Goal: Task Accomplishment & Management: Manage account settings

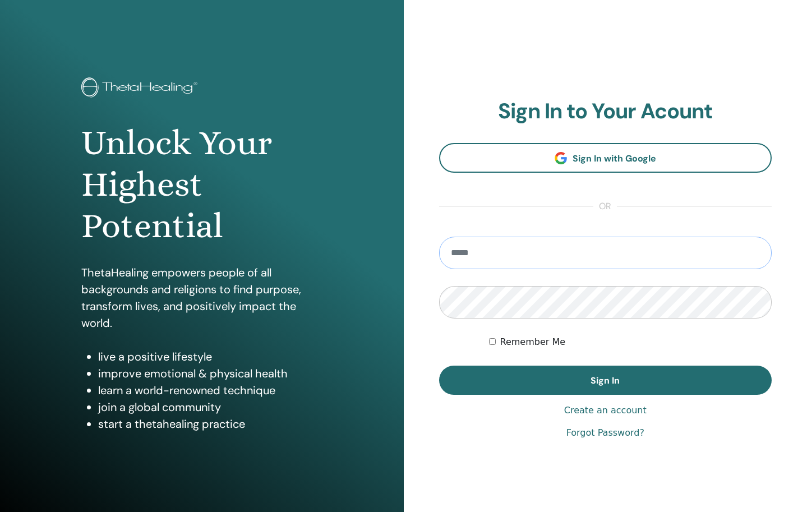
type input "**********"
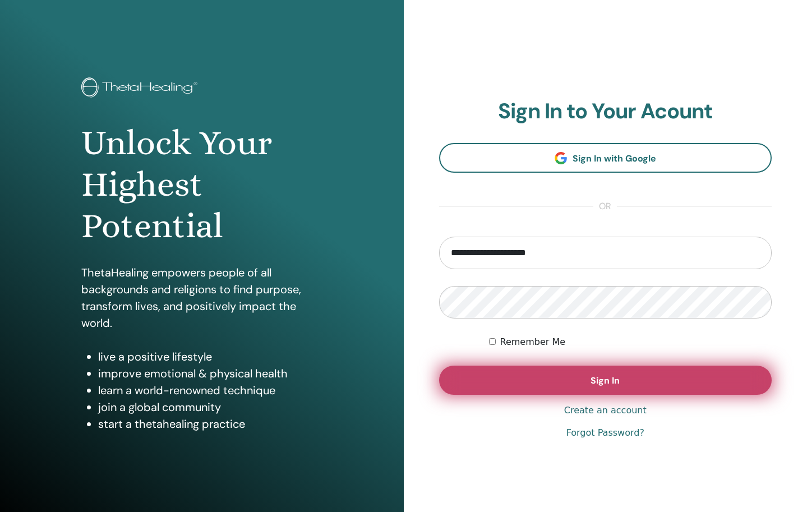
click at [520, 375] on button "Sign In" at bounding box center [605, 379] width 333 height 29
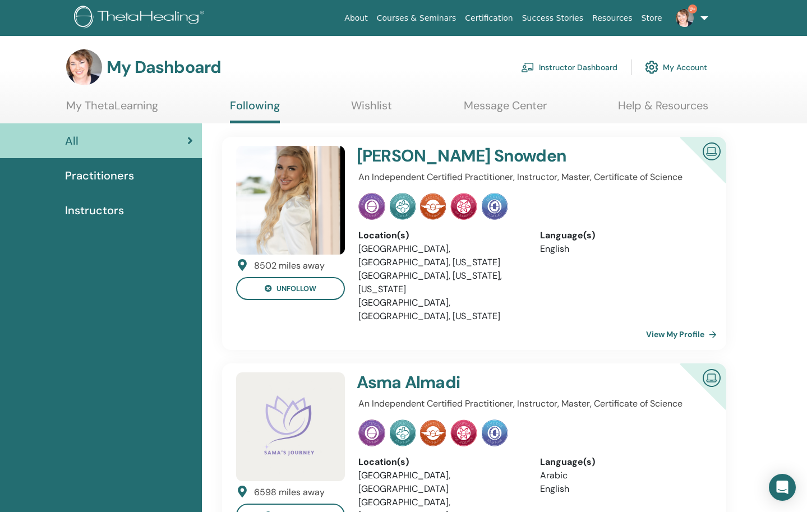
click at [599, 70] on link "Instructor Dashboard" at bounding box center [569, 67] width 96 height 25
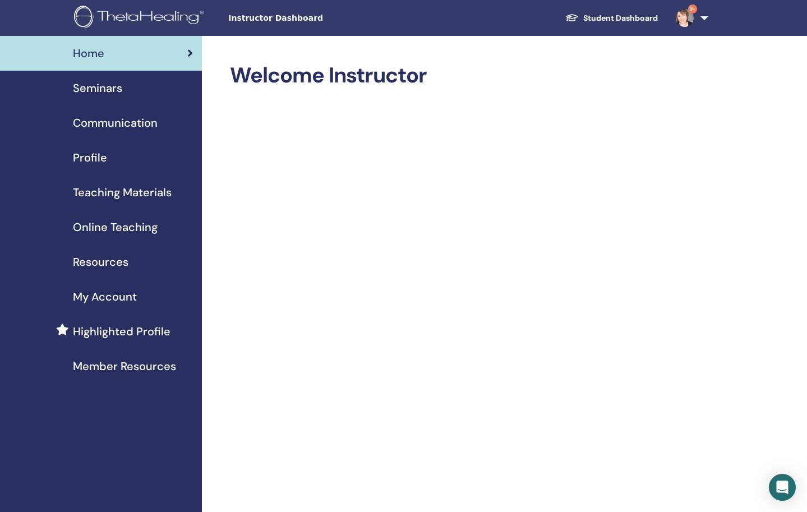
click at [104, 95] on span "Seminars" at bounding box center [97, 88] width 49 height 17
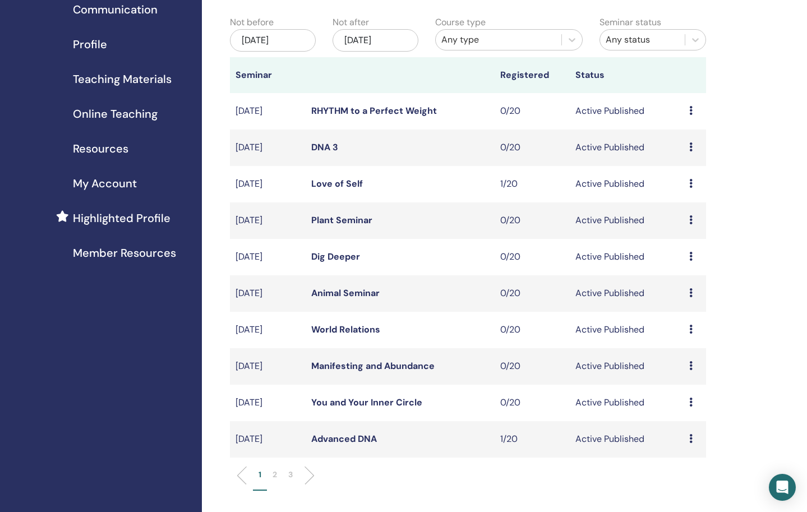
scroll to position [132, 0]
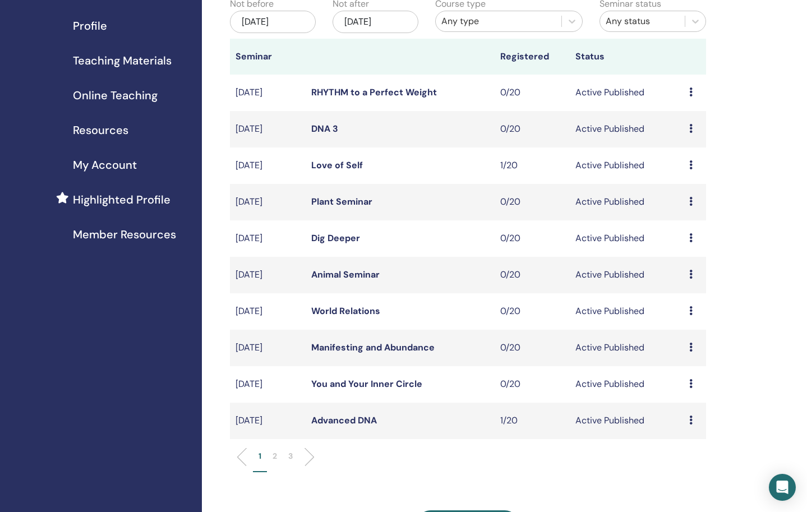
click at [691, 419] on icon at bounding box center [690, 419] width 3 height 9
click at [675, 462] on link "Attendees" at bounding box center [687, 462] width 43 height 12
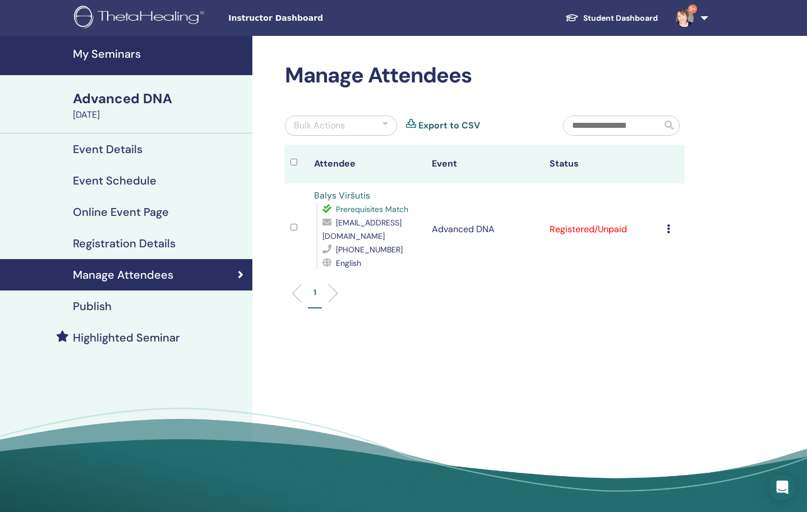
click at [668, 230] on icon at bounding box center [667, 228] width 3 height 9
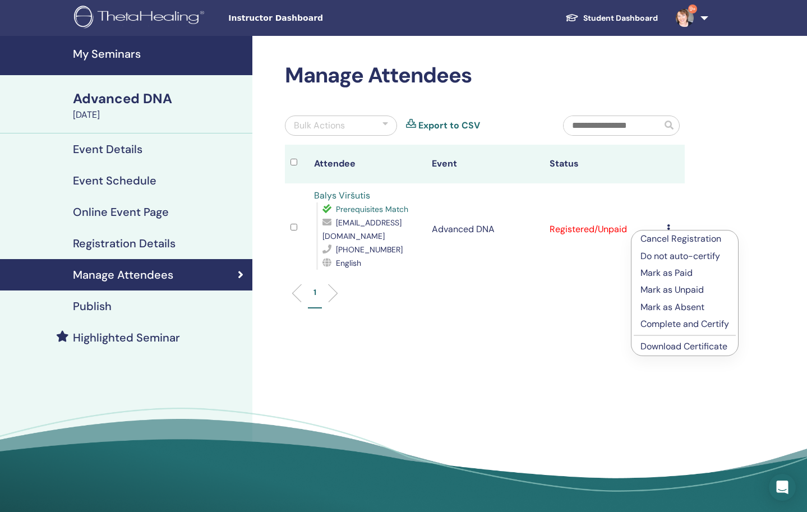
click at [664, 238] on p "Cancel Registration" at bounding box center [684, 238] width 89 height 13
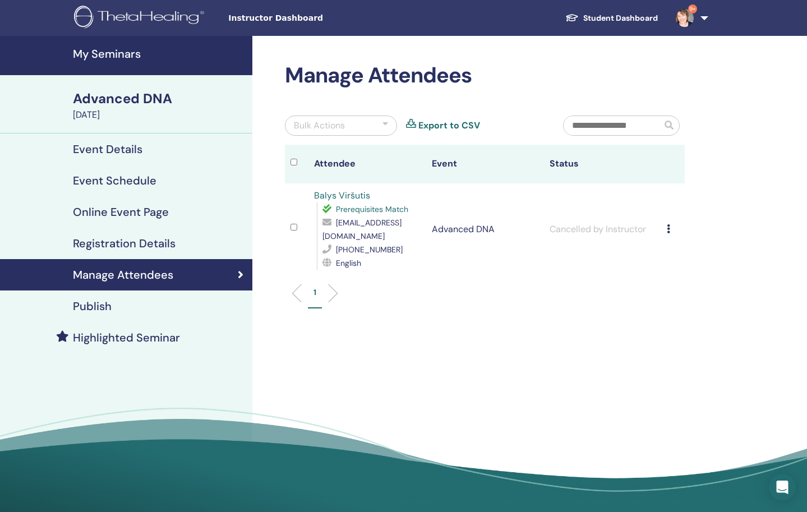
click at [669, 231] on icon at bounding box center [667, 228] width 3 height 9
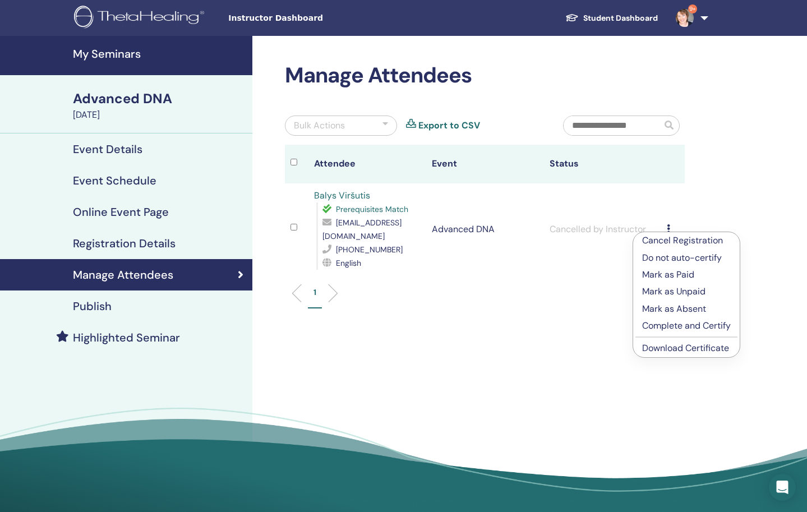
click at [515, 312] on div "1" at bounding box center [484, 297] width 416 height 44
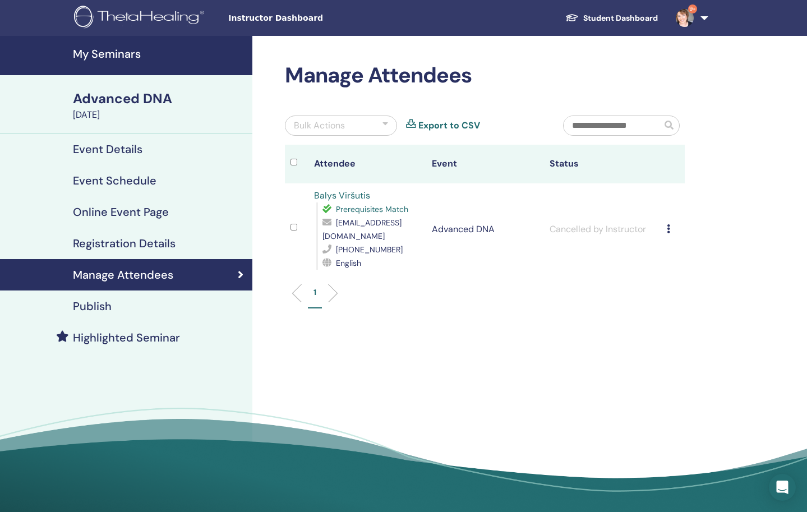
click at [105, 54] on h4 "My Seminars" at bounding box center [159, 53] width 173 height 13
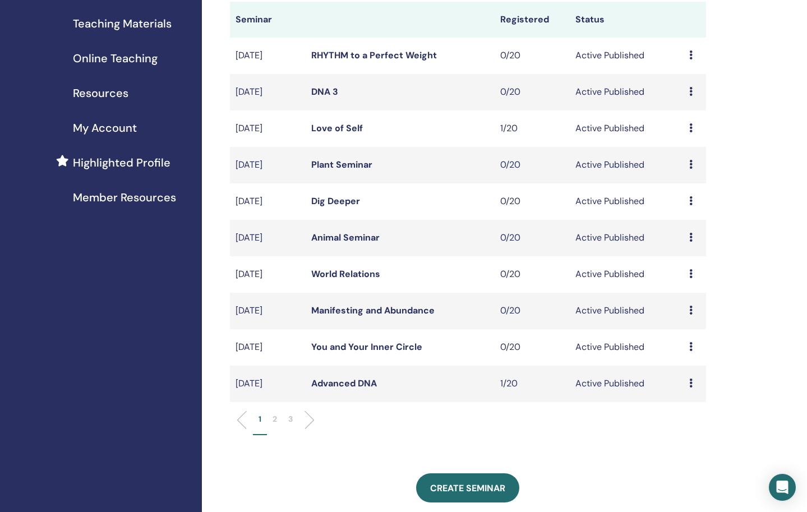
scroll to position [174, 0]
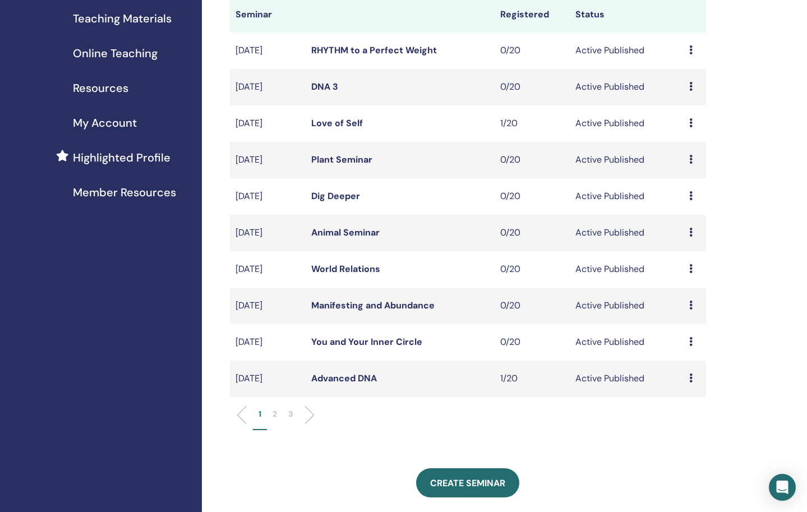
click at [276, 414] on p "2" at bounding box center [274, 414] width 4 height 12
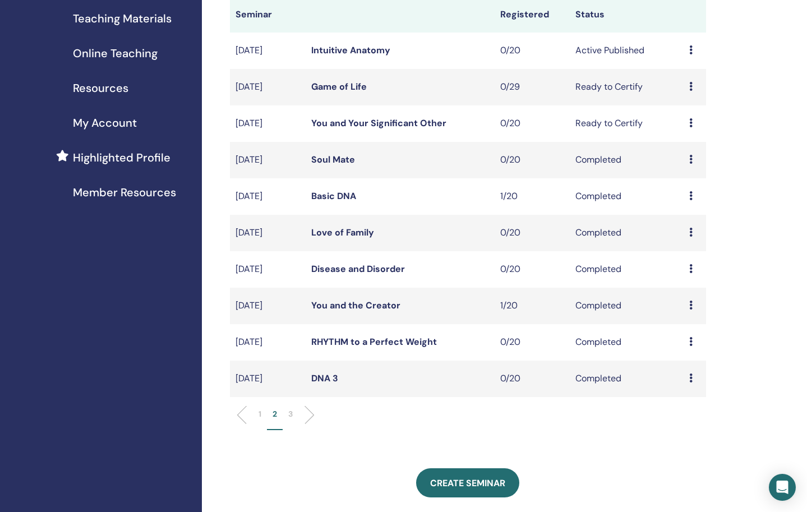
click at [689, 303] on icon at bounding box center [690, 304] width 3 height 9
click at [684, 331] on link "Attendees" at bounding box center [686, 329] width 43 height 12
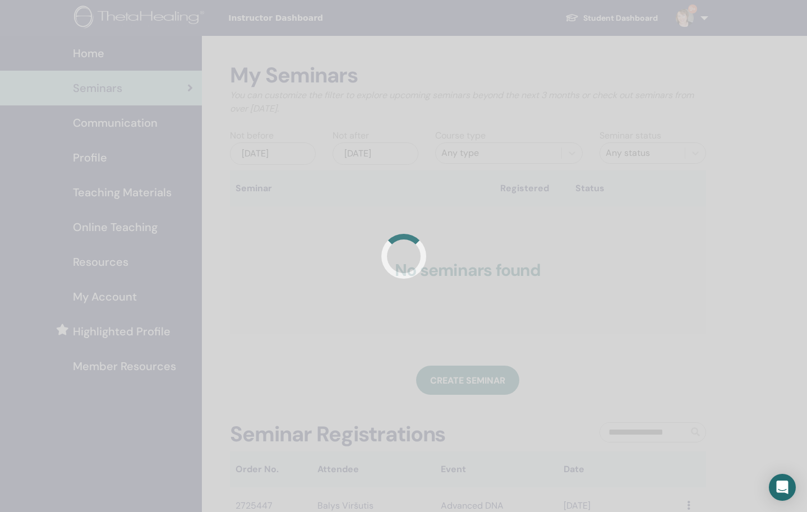
scroll to position [174, 0]
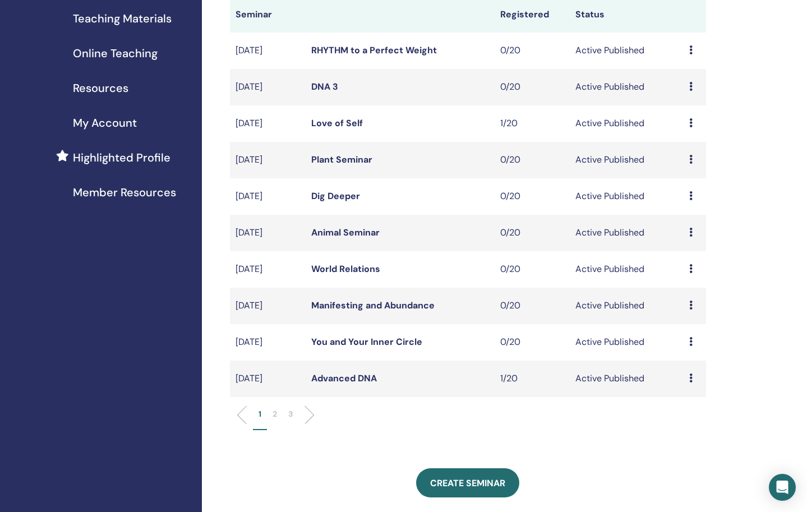
click at [272, 413] on p "2" at bounding box center [274, 414] width 4 height 12
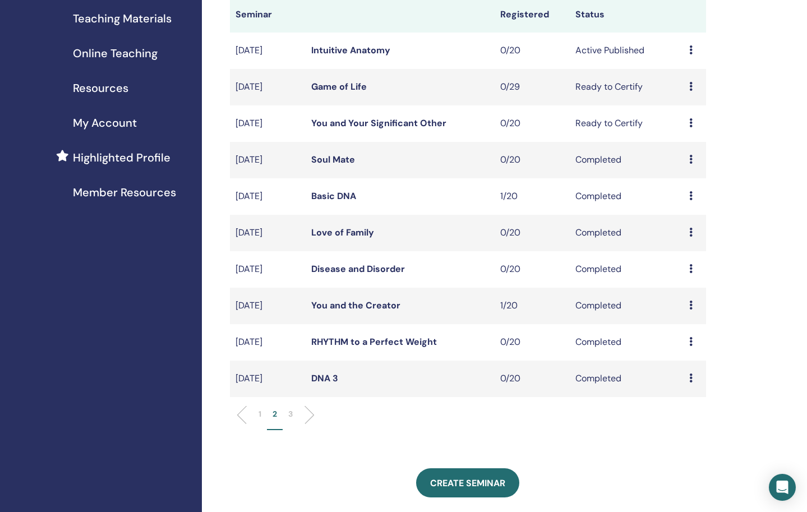
click at [691, 197] on icon at bounding box center [690, 195] width 3 height 9
click at [684, 220] on link "Attendees" at bounding box center [687, 223] width 43 height 12
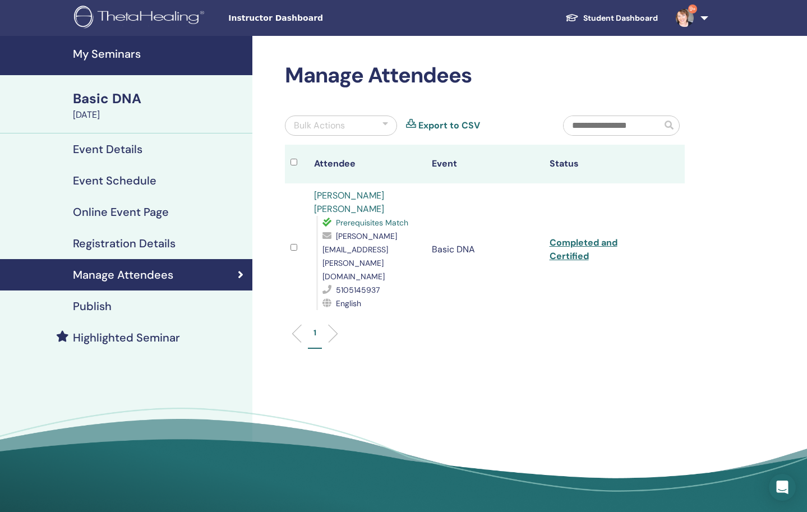
click at [332, 195] on link "[PERSON_NAME] [PERSON_NAME]" at bounding box center [349, 201] width 70 height 25
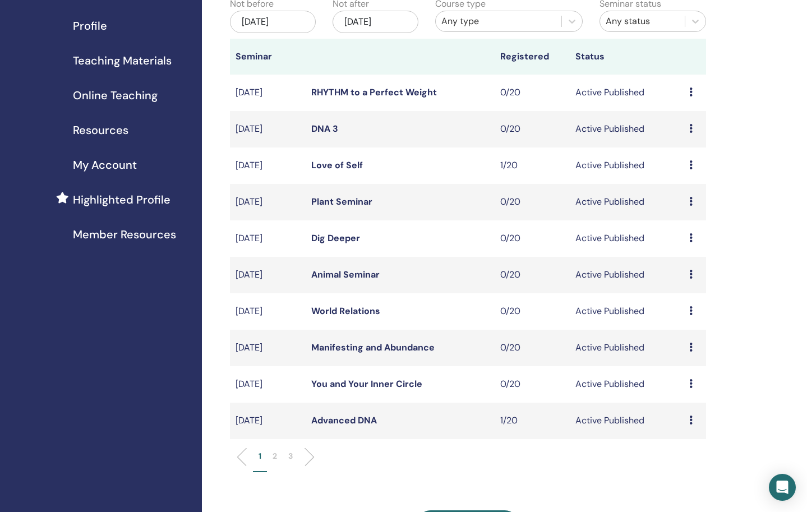
scroll to position [126, 0]
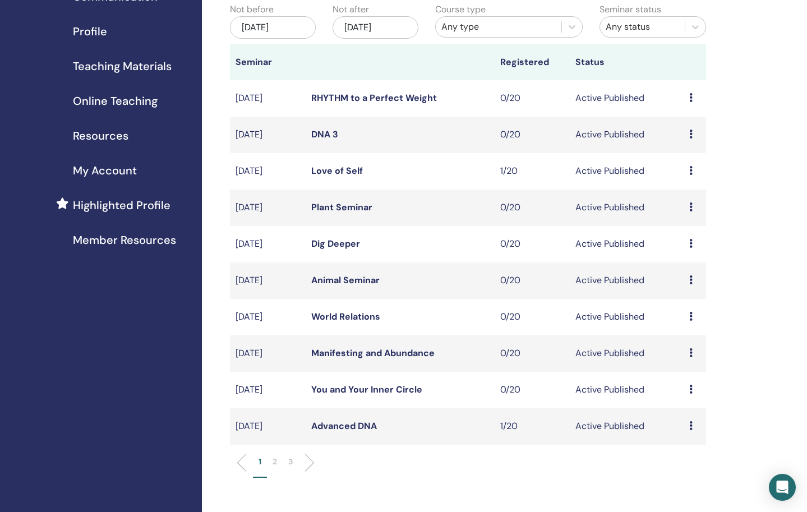
click at [275, 458] on p "2" at bounding box center [274, 462] width 4 height 12
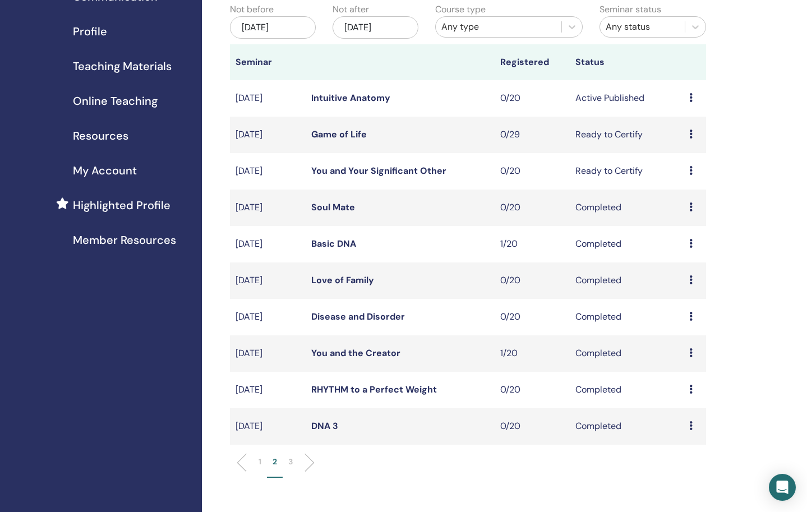
click at [367, 351] on link "You and the Creator" at bounding box center [355, 353] width 89 height 12
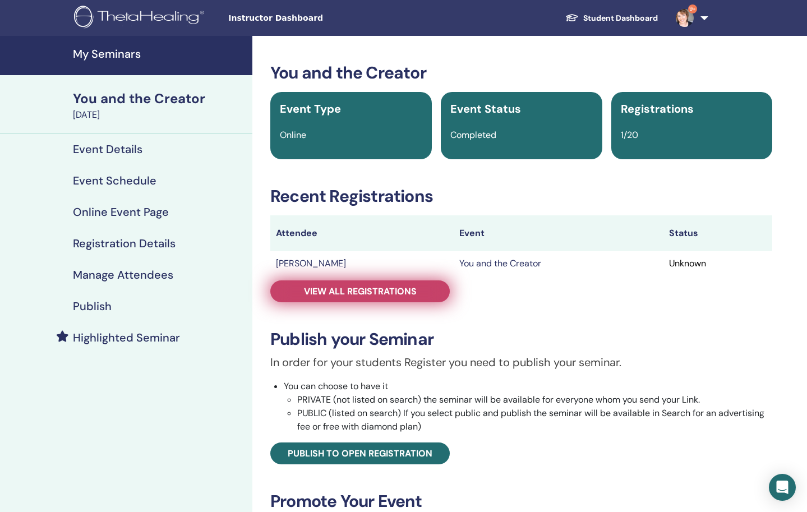
click at [388, 291] on span "View all registrations" at bounding box center [360, 291] width 113 height 12
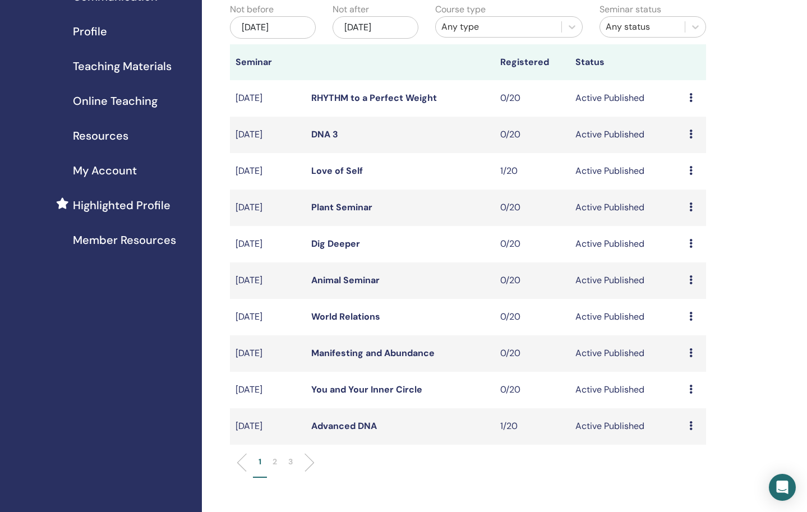
scroll to position [137, 0]
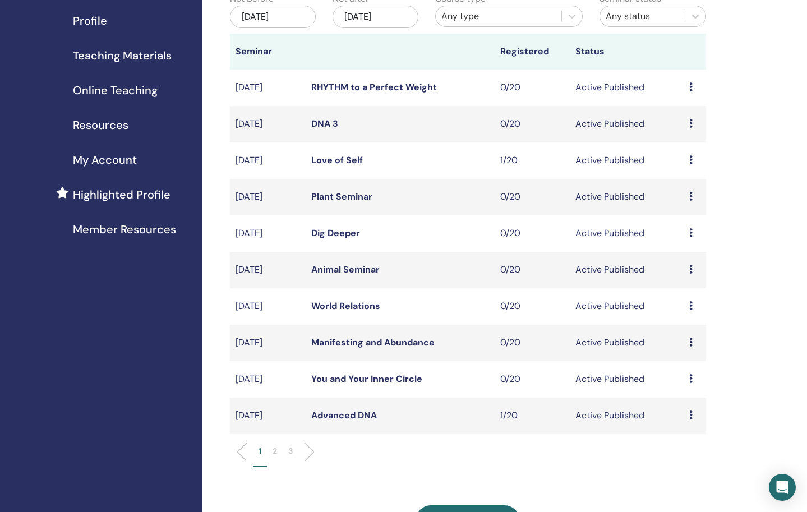
click at [276, 450] on p "2" at bounding box center [274, 451] width 4 height 12
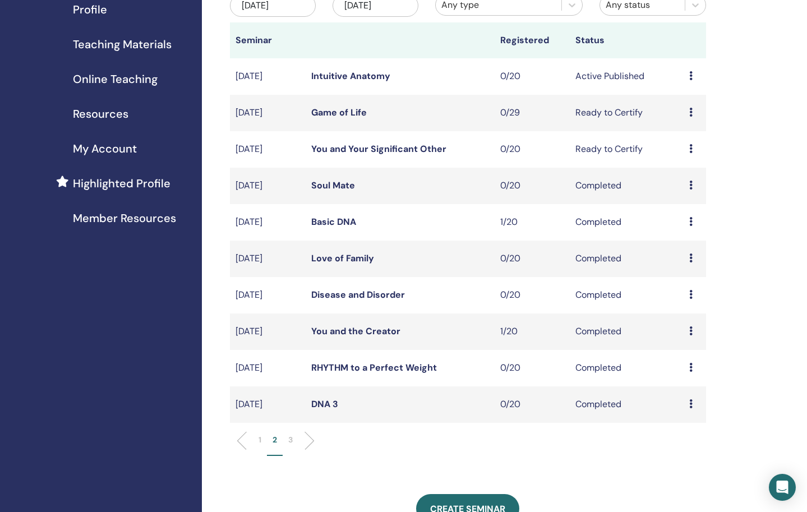
scroll to position [149, 0]
click at [258, 440] on p "1" at bounding box center [259, 439] width 3 height 12
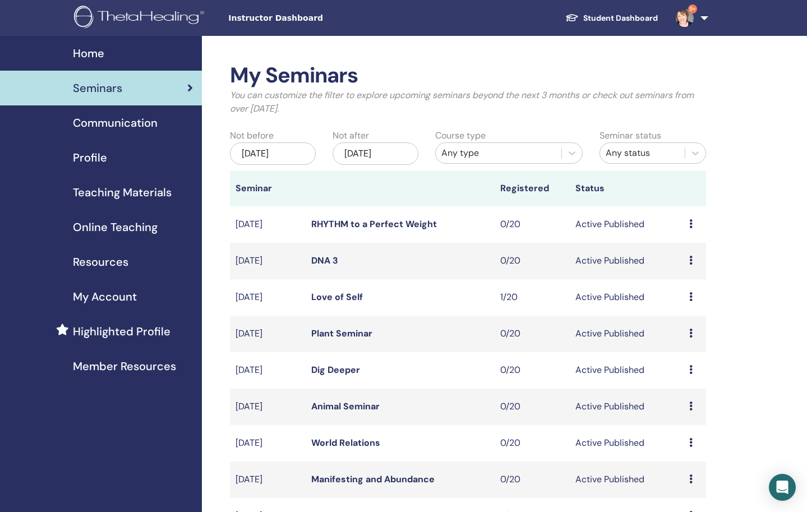
scroll to position [0, 0]
click at [692, 10] on span "9+" at bounding box center [692, 8] width 9 height 9
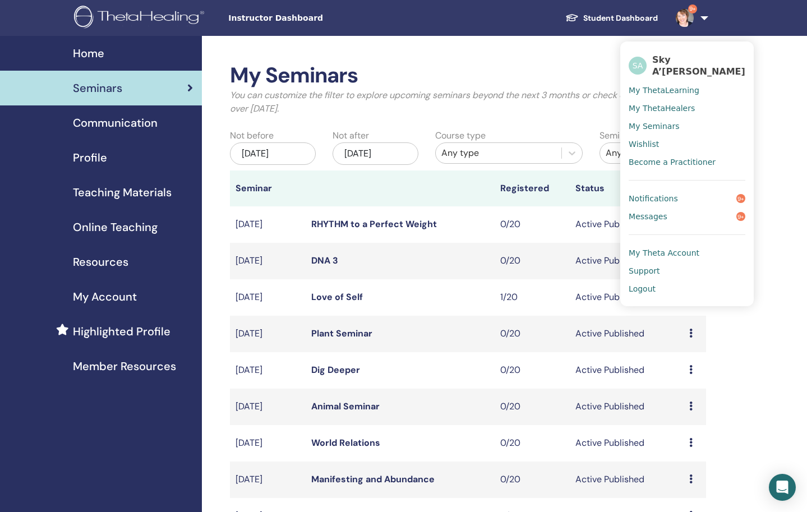
click at [647, 211] on span "Messages" at bounding box center [647, 216] width 39 height 10
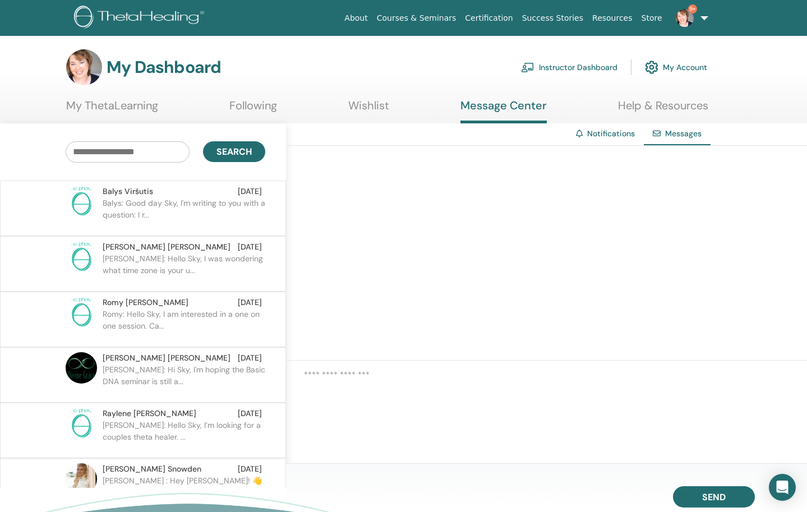
click at [234, 220] on p "Balys: Good day Sky, I'm writing to you with a question: I r..." at bounding box center [184, 214] width 163 height 34
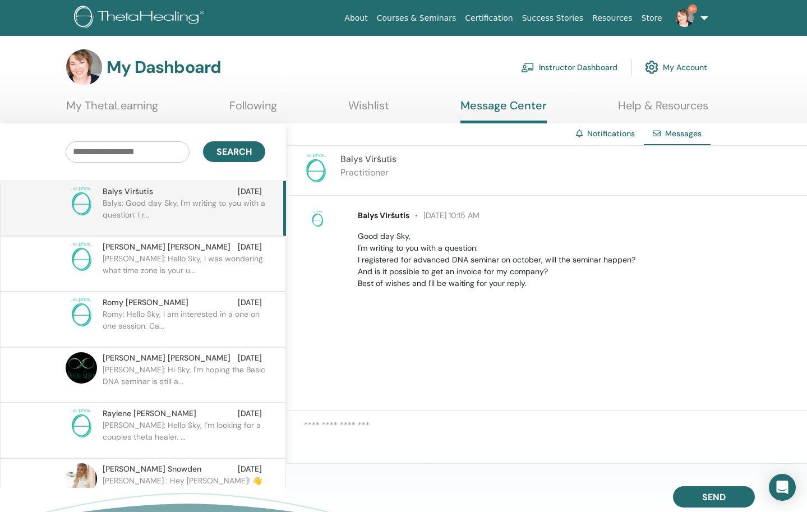
click at [175, 260] on p "Supriya: Hello Sky, I was wondering what time zone is your u..." at bounding box center [184, 270] width 163 height 34
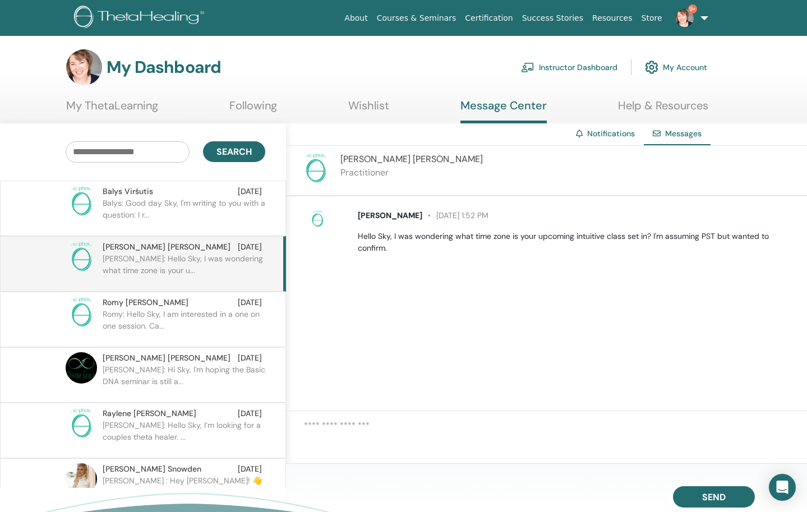
click at [180, 316] on p "Romy: Hello Sky, I am interested in a one on one session. Ca..." at bounding box center [184, 325] width 163 height 34
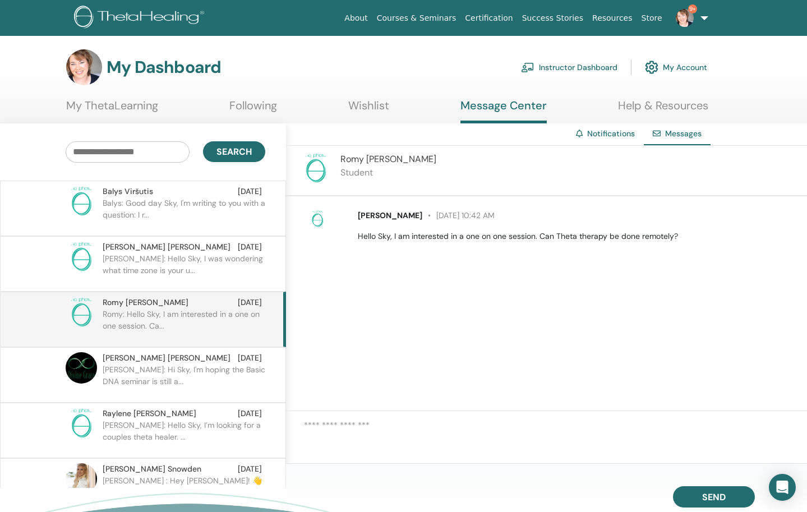
click at [193, 378] on p "Sharon: Hi Sky, I'm hoping the Basic DNA seminar is still a..." at bounding box center [184, 381] width 163 height 34
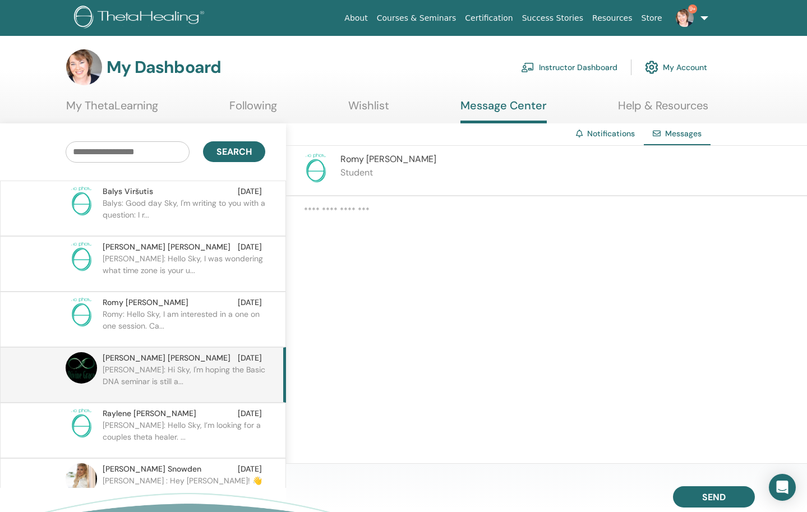
scroll to position [49, 0]
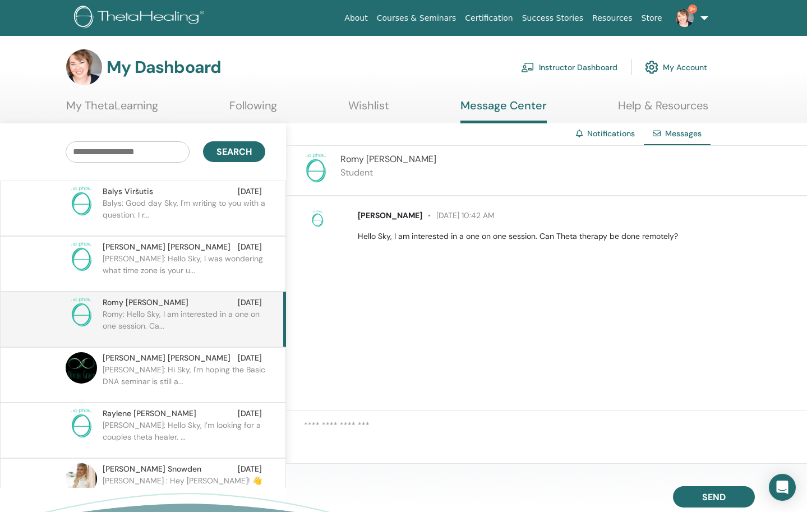
click at [684, 12] on img at bounding box center [684, 18] width 18 height 18
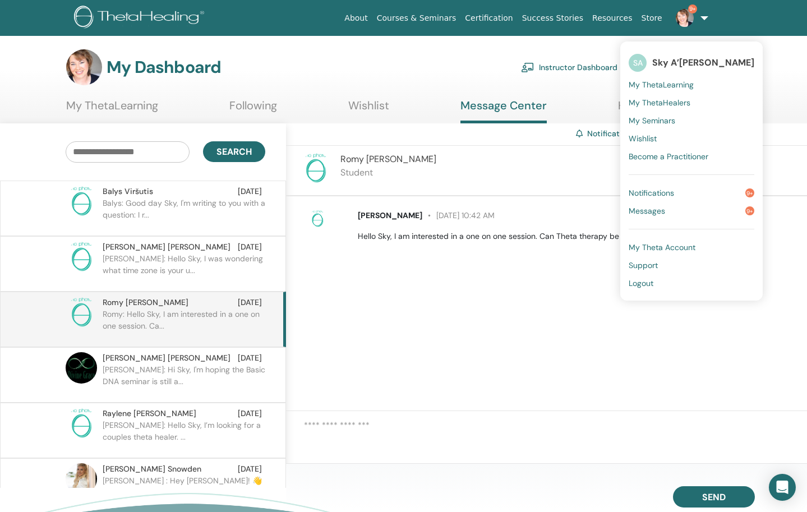
click at [661, 195] on span "Notifications" at bounding box center [650, 193] width 45 height 10
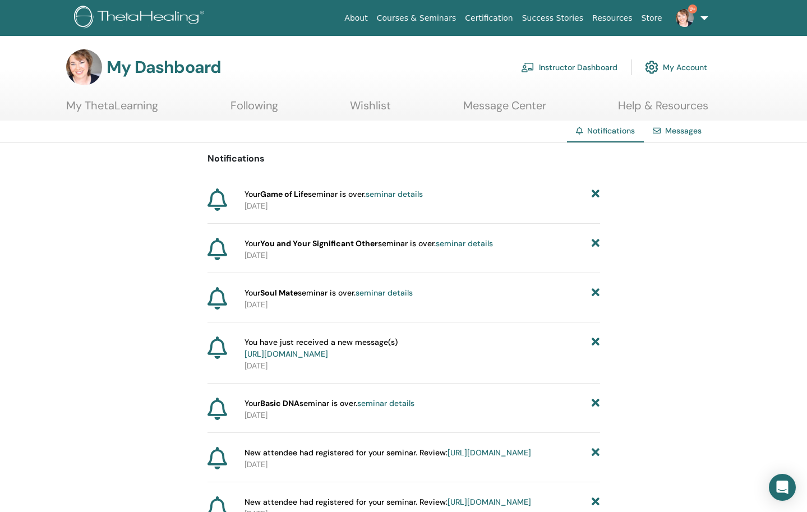
click at [703, 15] on link "9+" at bounding box center [689, 18] width 46 height 36
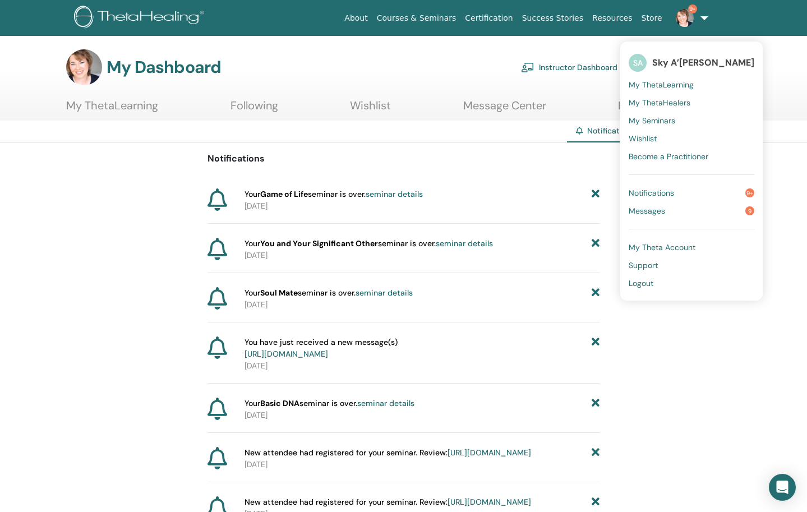
click at [642, 285] on span "Logout" at bounding box center [640, 283] width 25 height 10
